Goal: Information Seeking & Learning: Learn about a topic

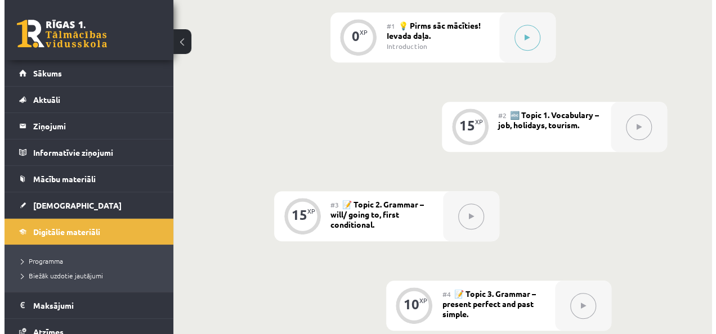
scroll to position [326, 0]
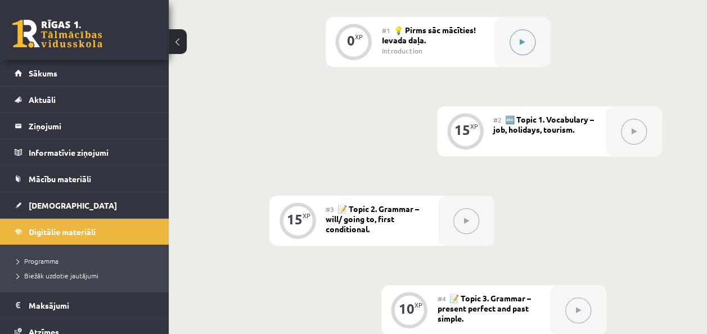
click at [522, 39] on icon at bounding box center [522, 42] width 5 height 7
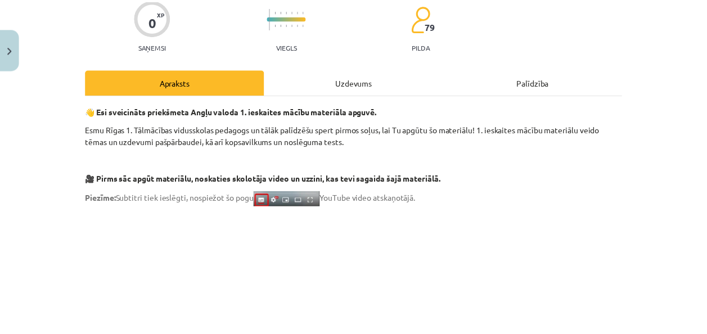
scroll to position [98, 0]
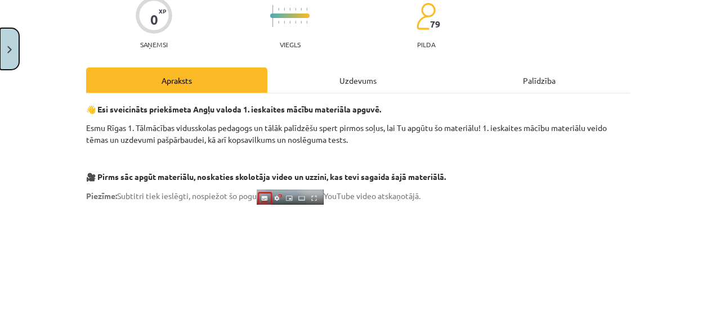
click at [8, 43] on button "Close" at bounding box center [9, 49] width 19 height 42
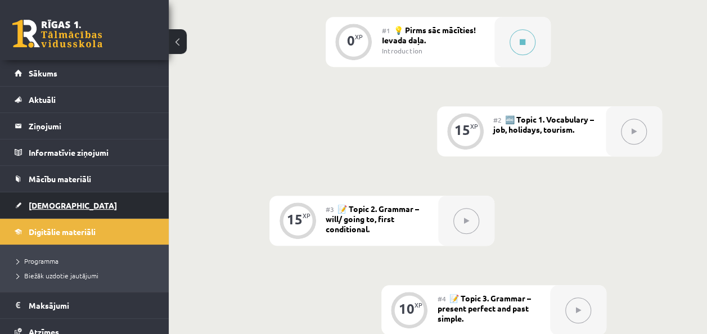
click at [32, 208] on span "[DEMOGRAPHIC_DATA]" at bounding box center [73, 205] width 88 height 10
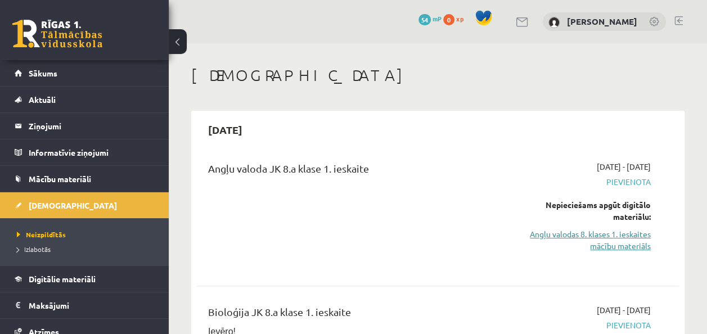
drag, startPoint x: 623, startPoint y: 236, endPoint x: 537, endPoint y: 232, distance: 86.7
click at [537, 232] on link "Angļu valodas 8. klases 1. ieskaites mācību materiāls" at bounding box center [583, 240] width 136 height 24
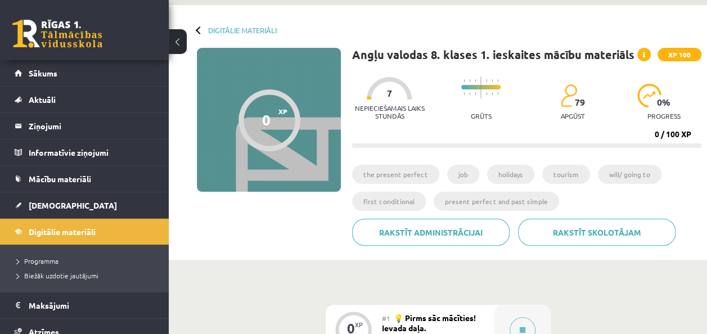
scroll to position [31, 0]
